Goal: Information Seeking & Learning: Learn about a topic

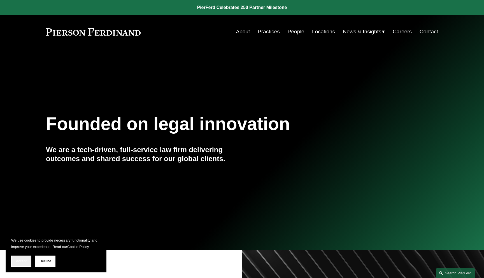
click at [26, 259] on button "Accept" at bounding box center [21, 261] width 20 height 11
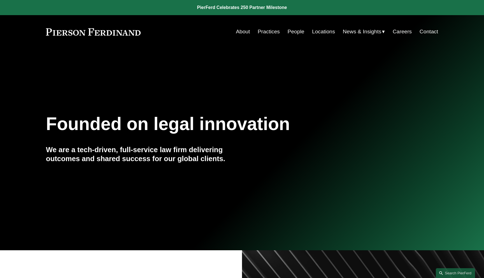
click at [270, 33] on link "Practices" at bounding box center [269, 31] width 22 height 11
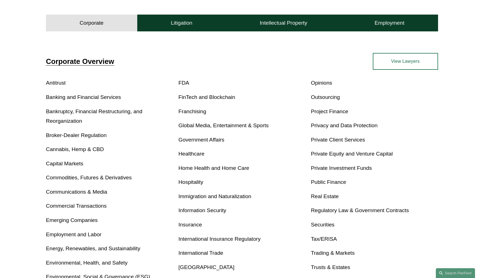
scroll to position [180, 0]
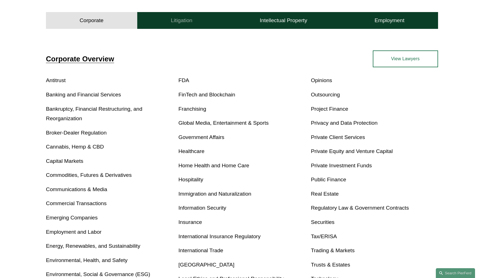
click at [186, 25] on button "Litigation" at bounding box center [181, 20] width 89 height 17
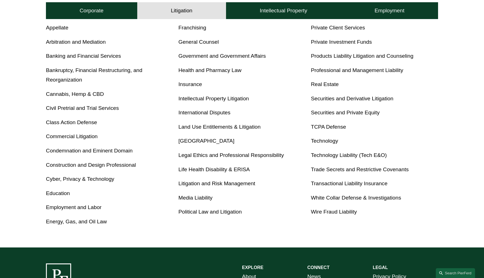
scroll to position [258, 0]
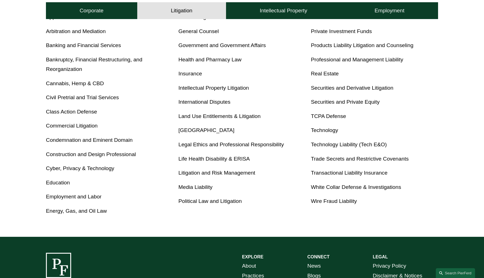
click at [98, 168] on link "Cyber, Privacy & Technology" at bounding box center [80, 168] width 68 height 6
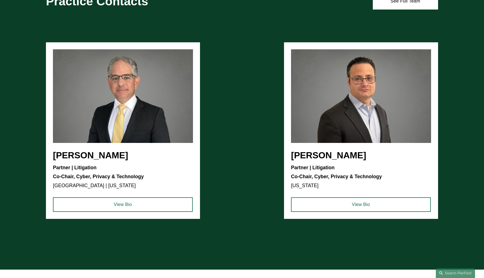
scroll to position [685, 0]
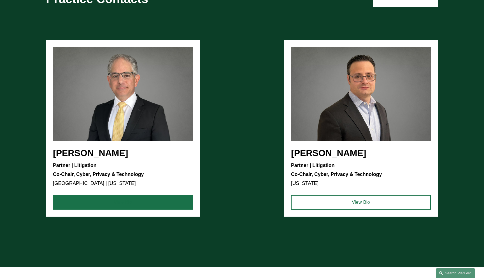
click at [165, 203] on link "View Bio" at bounding box center [123, 202] width 140 height 15
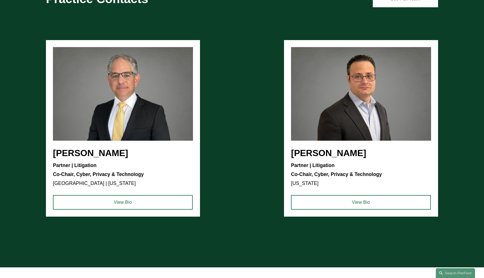
scroll to position [647, 0]
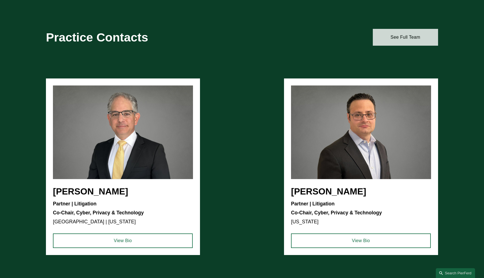
click at [409, 38] on link "See Full Team" at bounding box center [405, 37] width 65 height 17
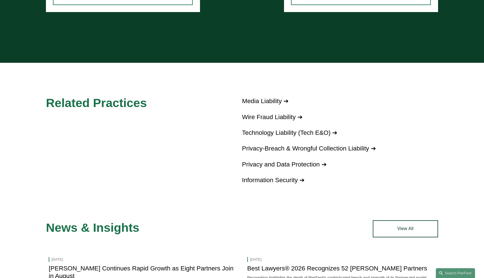
scroll to position [913, 0]
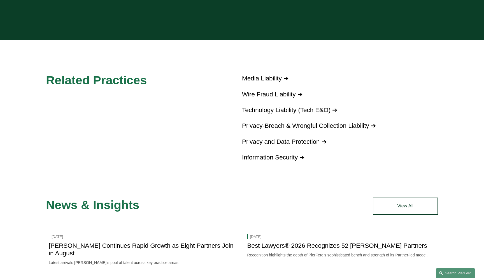
click at [259, 112] on link "Technology Liability (Tech E&O) ➔" at bounding box center [289, 109] width 95 height 7
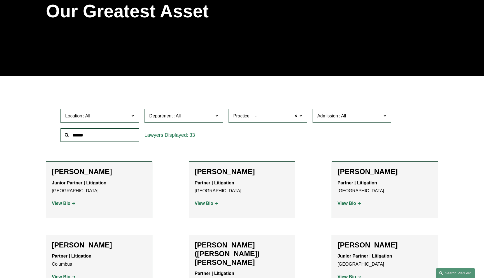
scroll to position [125, 0]
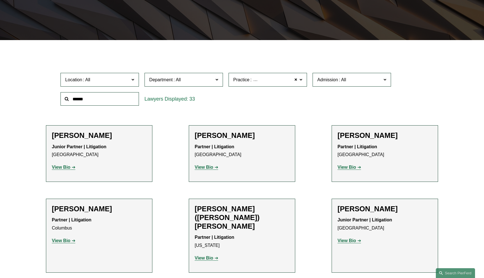
click at [303, 82] on label "Practice Cyber, Privacy & Technology" at bounding box center [268, 80] width 78 height 14
click at [305, 80] on label "Practice Cyber, Privacy & Technology" at bounding box center [268, 80] width 78 height 14
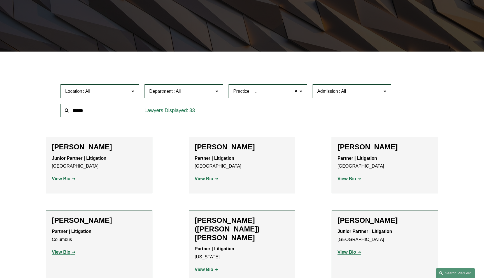
scroll to position [0, 0]
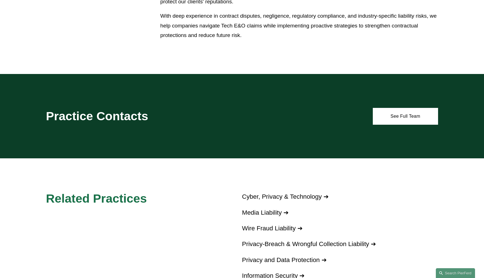
scroll to position [261, 0]
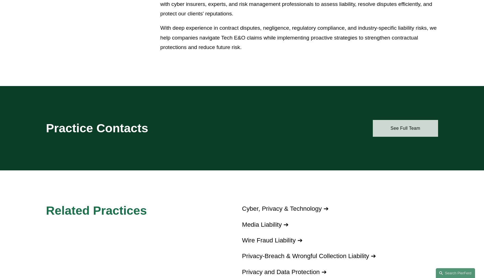
click at [397, 126] on link "See Full Team" at bounding box center [405, 128] width 65 height 17
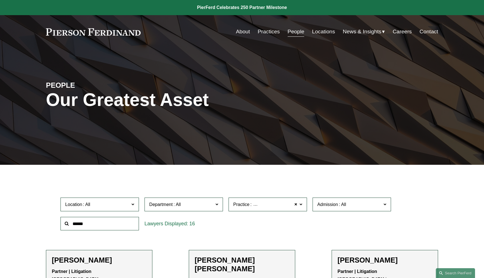
click at [329, 33] on link "Locations" at bounding box center [323, 31] width 23 height 11
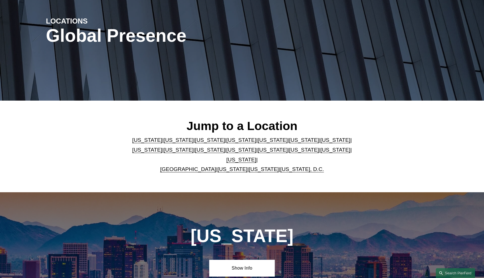
scroll to position [85, 0]
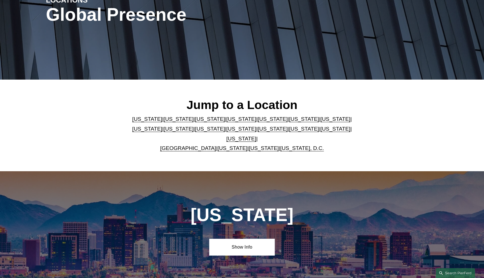
click at [253, 145] on link "Washington" at bounding box center [264, 148] width 30 height 6
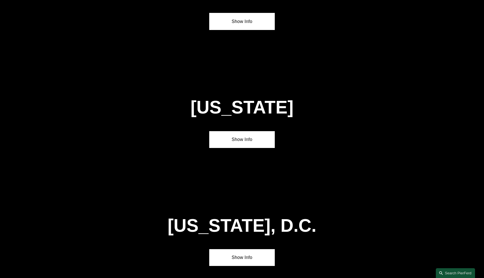
scroll to position [2268, 0]
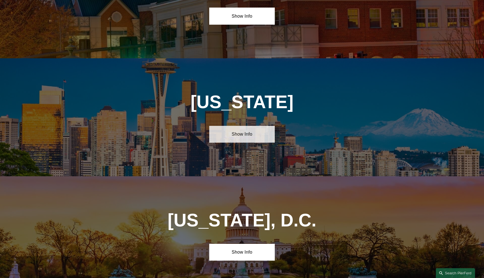
click at [255, 126] on link "Show Info" at bounding box center [241, 134] width 65 height 17
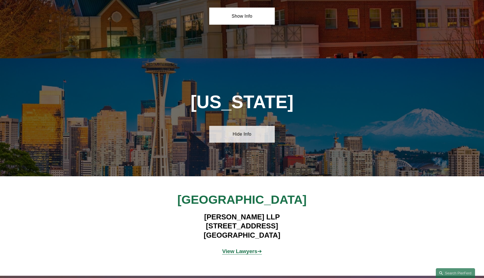
click at [255, 126] on link "Hide Info" at bounding box center [241, 134] width 65 height 17
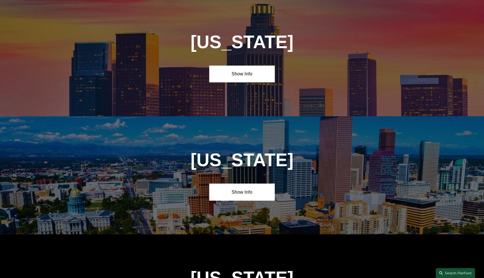
scroll to position [449, 0]
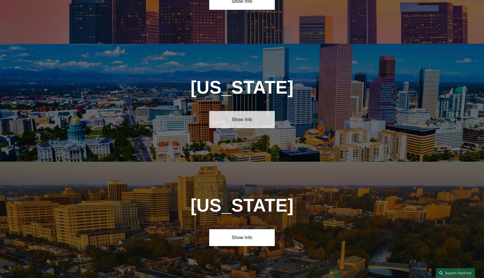
click at [230, 122] on link "Show Info" at bounding box center [241, 119] width 65 height 17
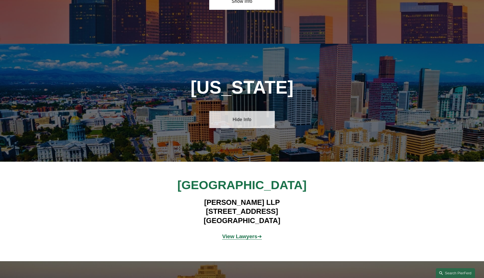
click at [230, 122] on link "Hide Info" at bounding box center [241, 119] width 65 height 17
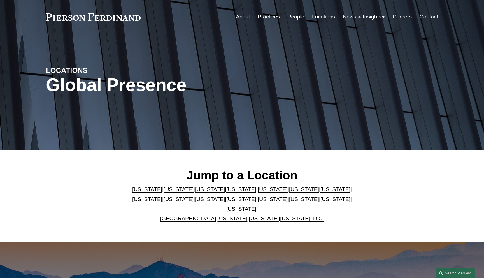
scroll to position [0, 0]
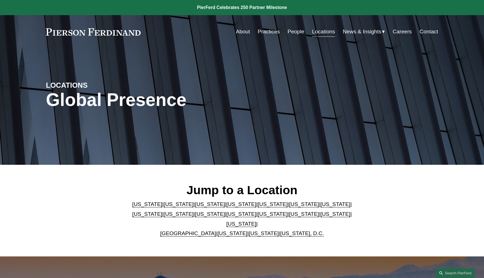
click at [408, 34] on link "Careers" at bounding box center [402, 31] width 19 height 11
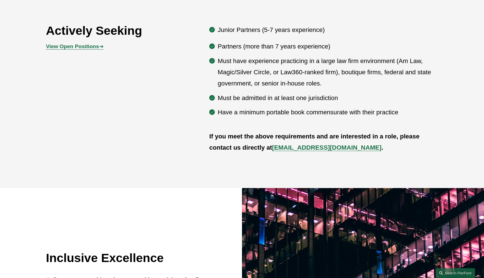
scroll to position [350, 0]
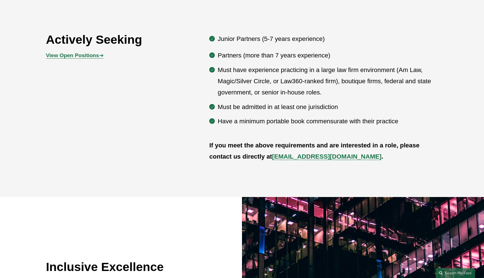
click at [100, 56] on span "View Open Positions ➔" at bounding box center [74, 55] width 57 height 6
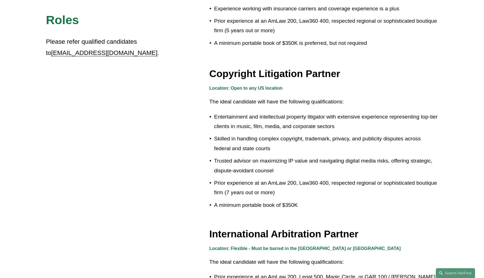
scroll to position [391, 0]
